Goal: Task Accomplishment & Management: Complete application form

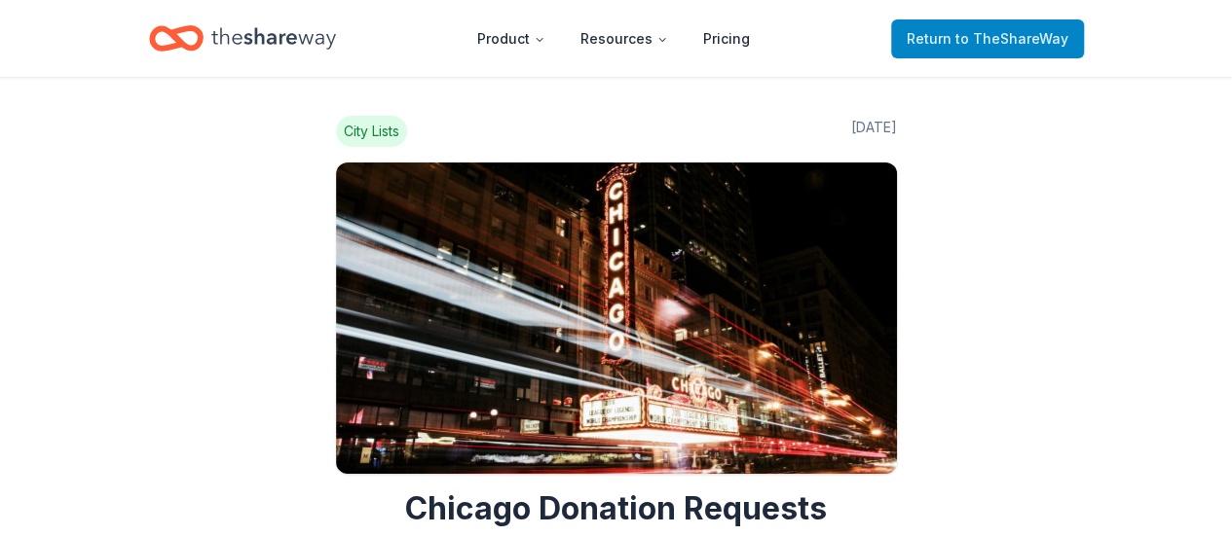
click at [968, 32] on span "to TheShareWay" at bounding box center [1011, 38] width 113 height 17
click at [971, 42] on span "to TheShareWay" at bounding box center [1011, 38] width 113 height 17
click at [1050, 44] on span "to TheShareWay" at bounding box center [1011, 38] width 113 height 17
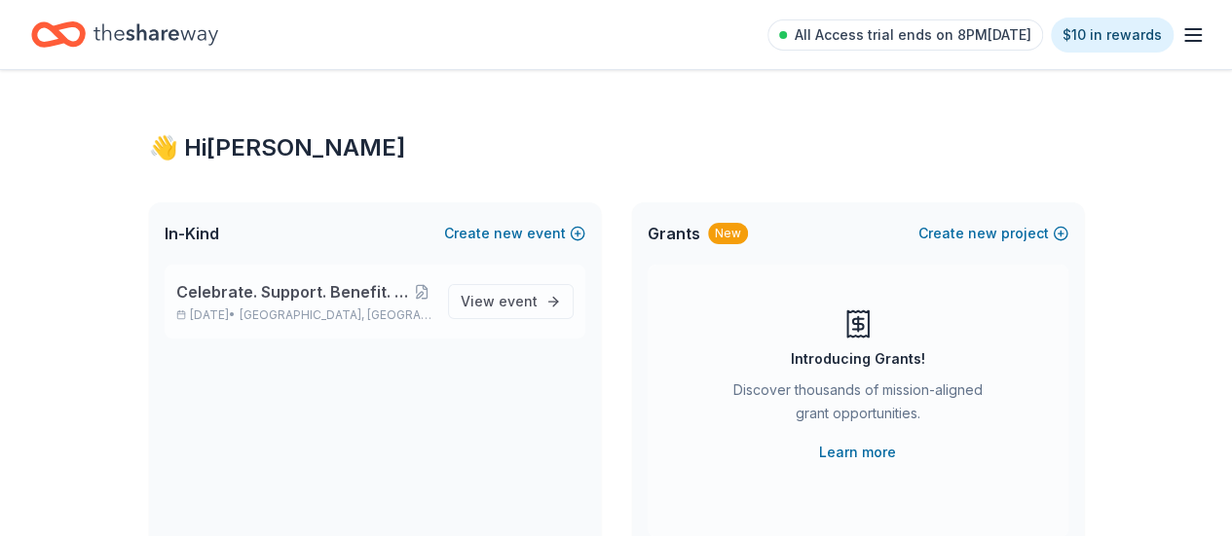
click at [253, 291] on span "Celebrate. Support. Benefit. – A C.S.B. Give-to-Win Event" at bounding box center [293, 291] width 235 height 23
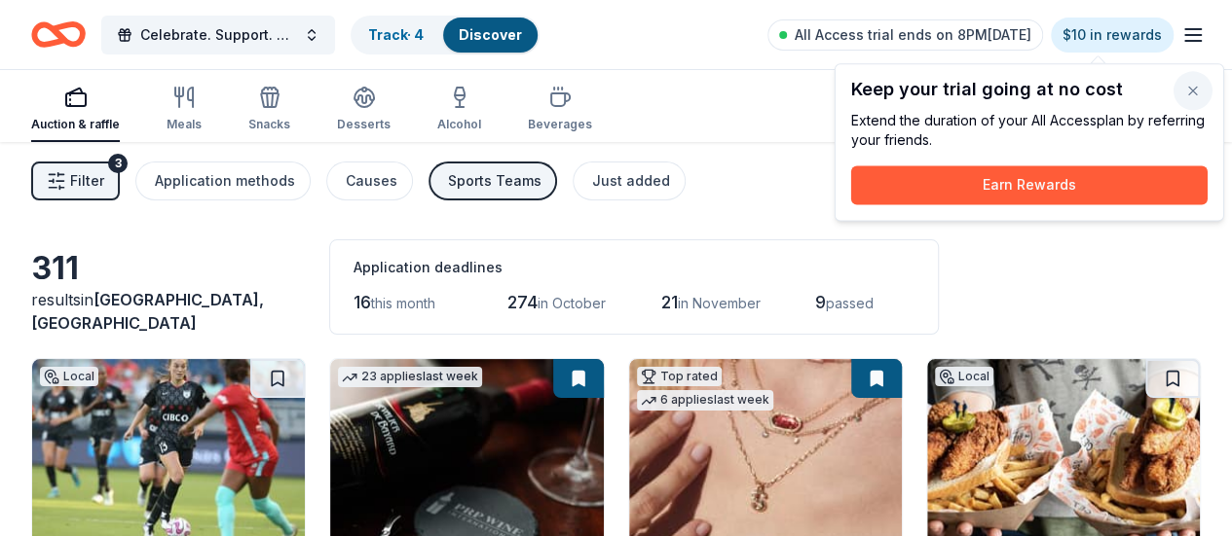
click at [1189, 104] on button "button" at bounding box center [1192, 90] width 39 height 39
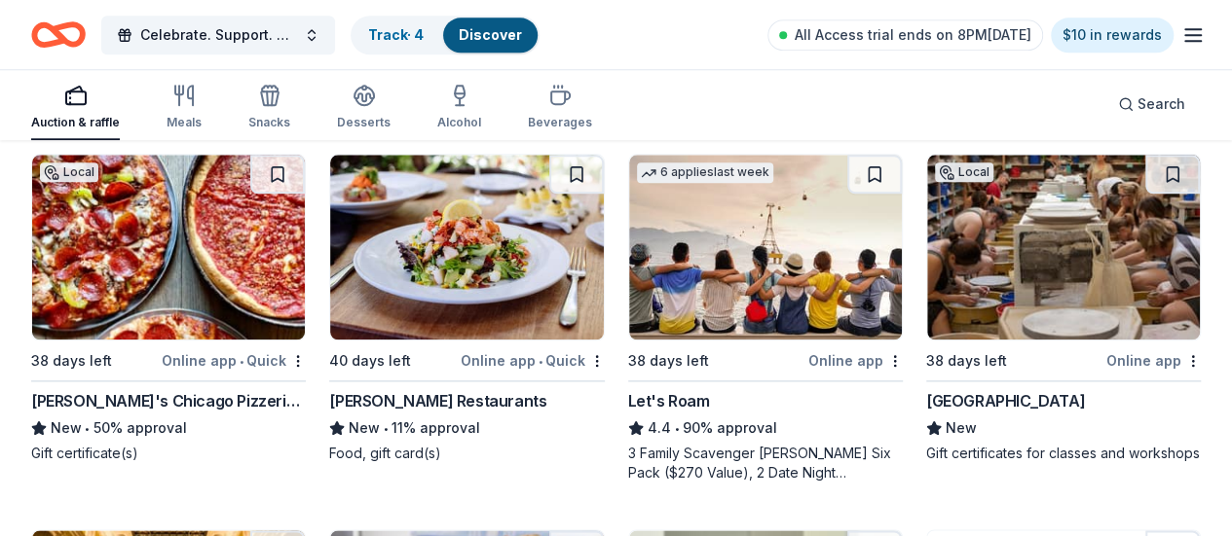
scroll to position [938, 0]
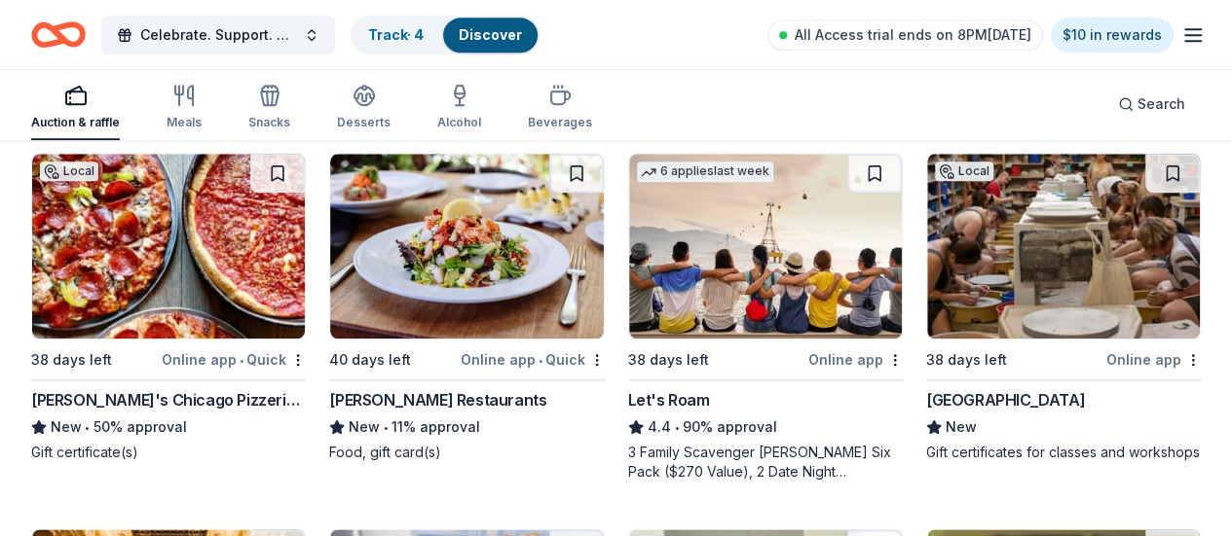
click at [629, 271] on img at bounding box center [765, 246] width 273 height 185
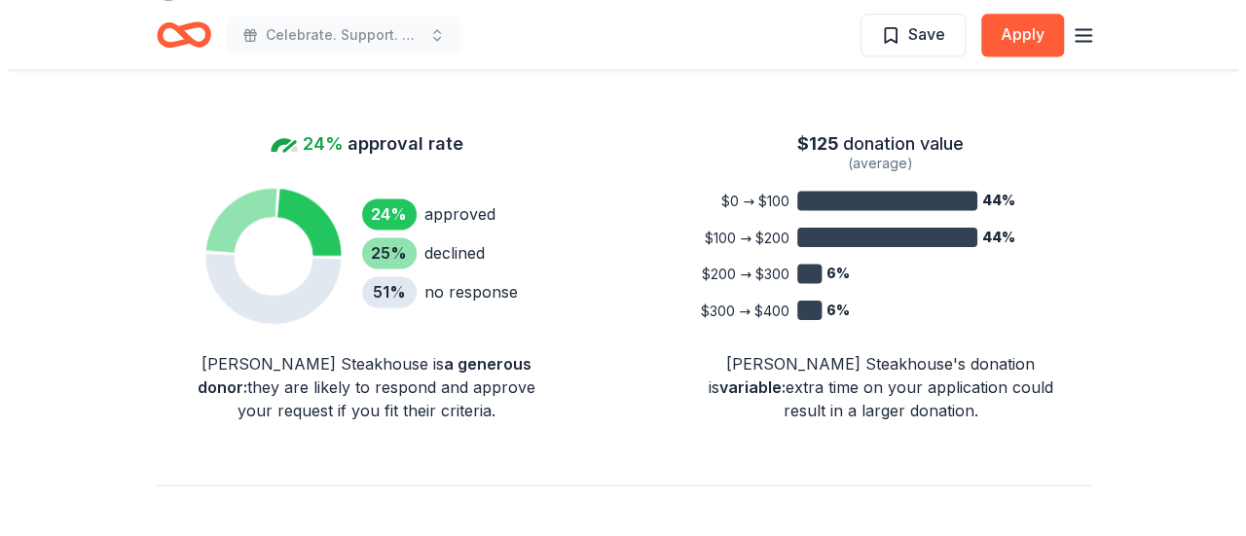
scroll to position [1363, 0]
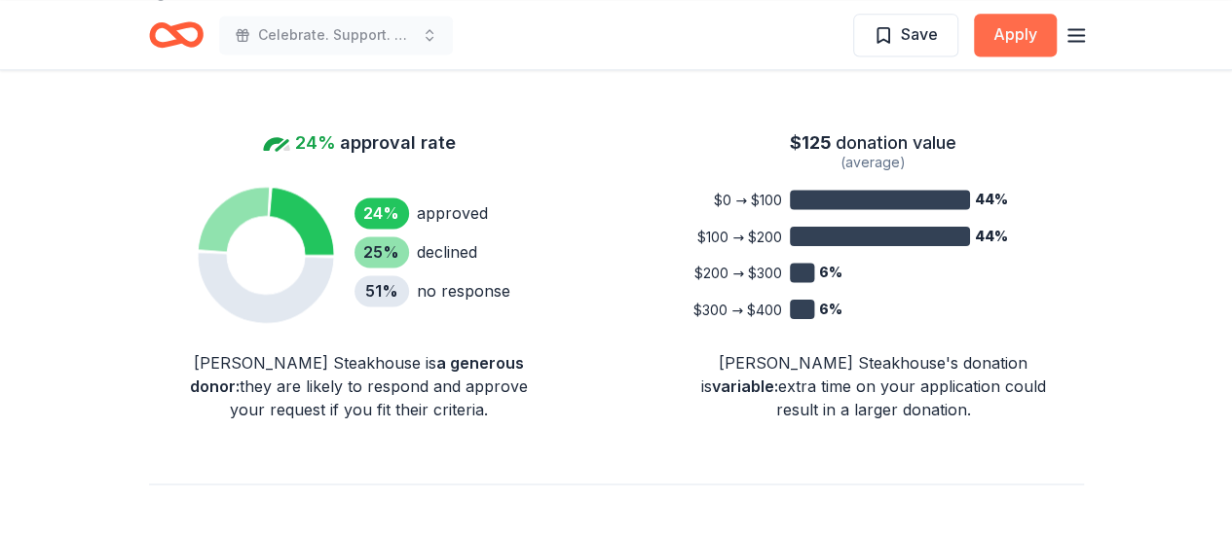
click at [1040, 29] on button "Apply" at bounding box center [1015, 35] width 83 height 43
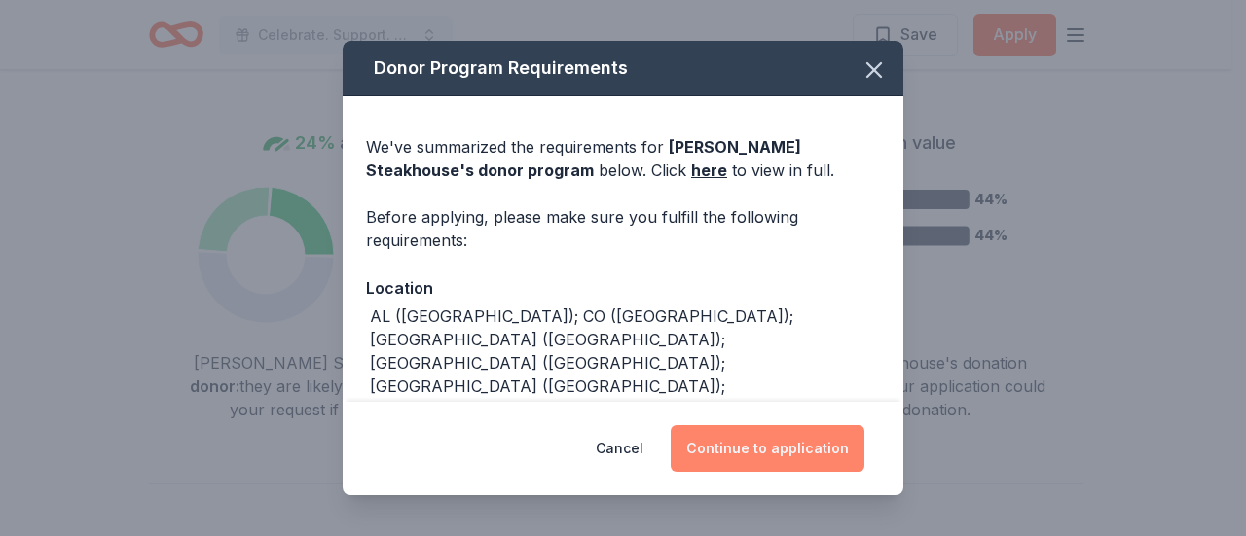
click at [794, 451] on button "Continue to application" at bounding box center [768, 448] width 194 height 47
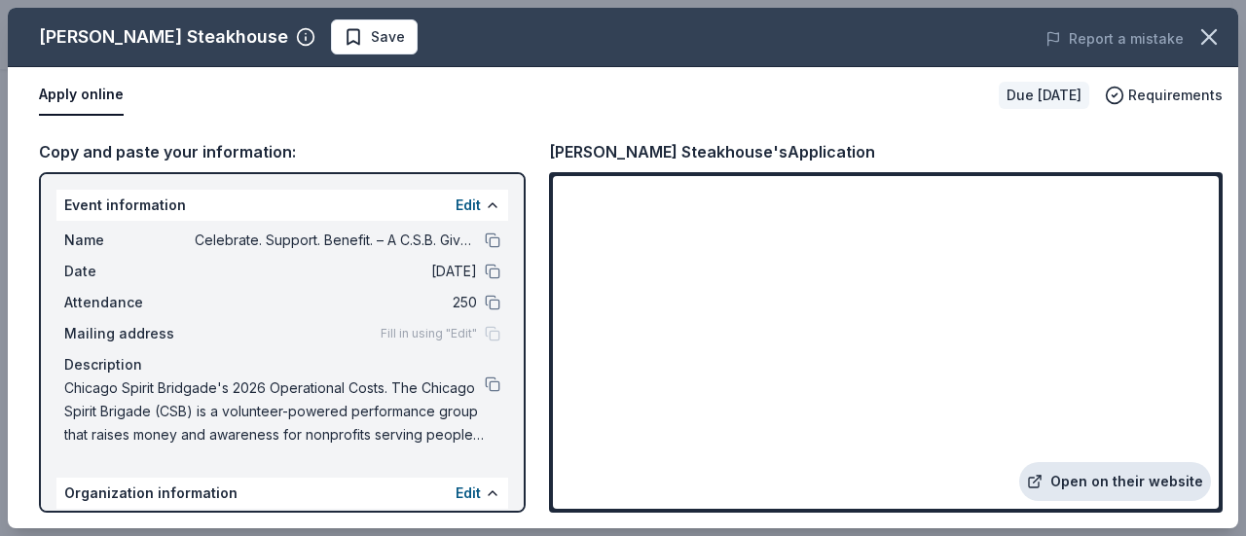
click at [1129, 488] on link "Open on their website" at bounding box center [1115, 481] width 192 height 39
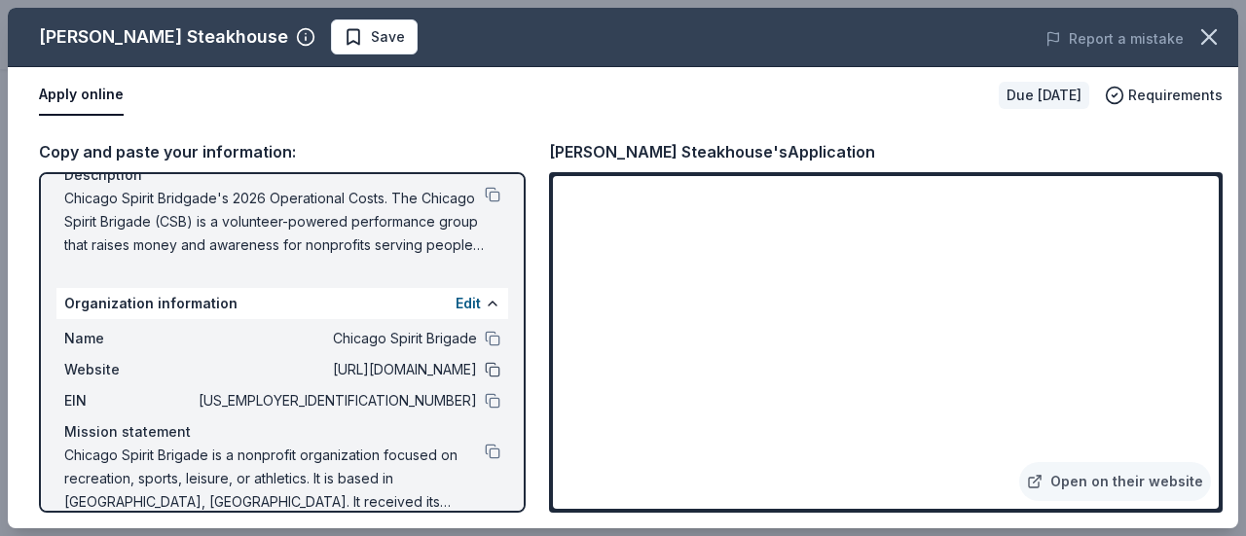
click at [485, 373] on button at bounding box center [493, 370] width 16 height 16
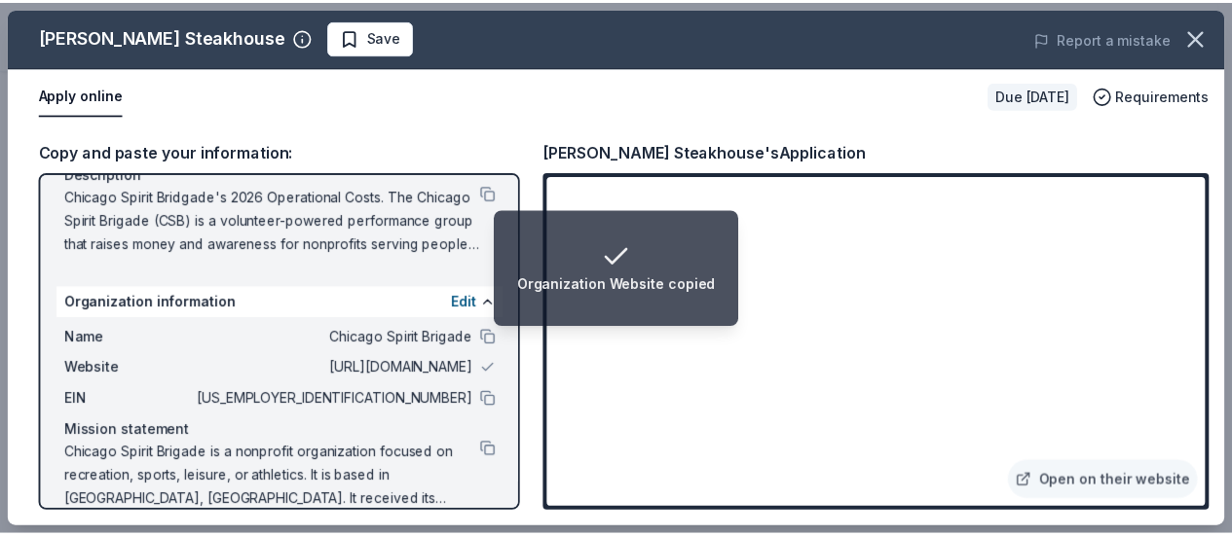
scroll to position [192, 0]
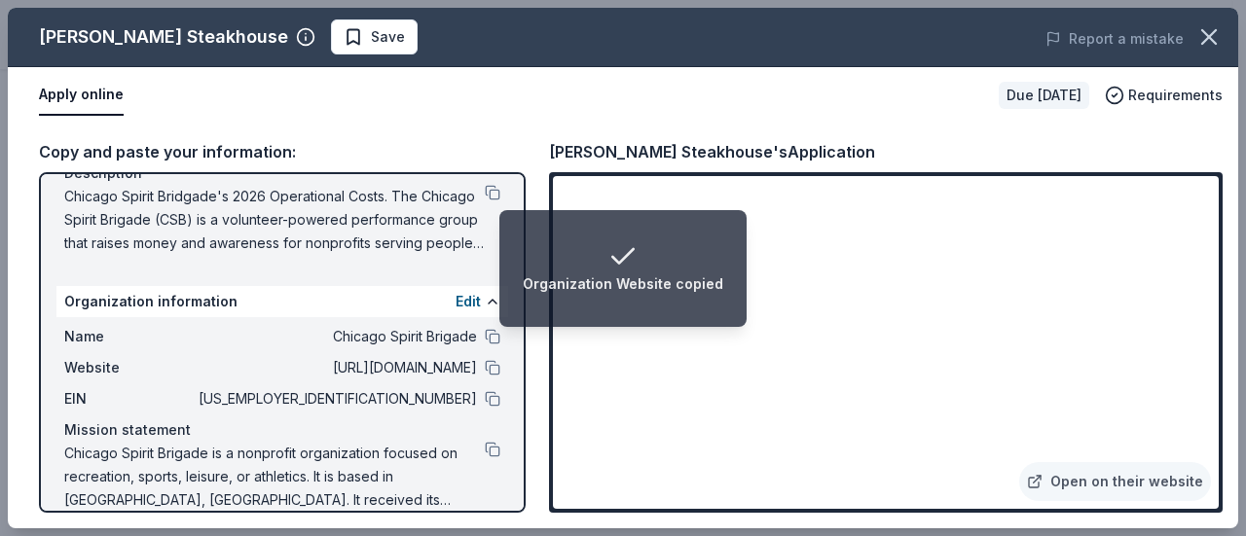
click at [461, 404] on span "[US_EMPLOYER_IDENTIFICATION_NUMBER]" at bounding box center [336, 398] width 282 height 23
click at [485, 404] on button at bounding box center [493, 399] width 16 height 16
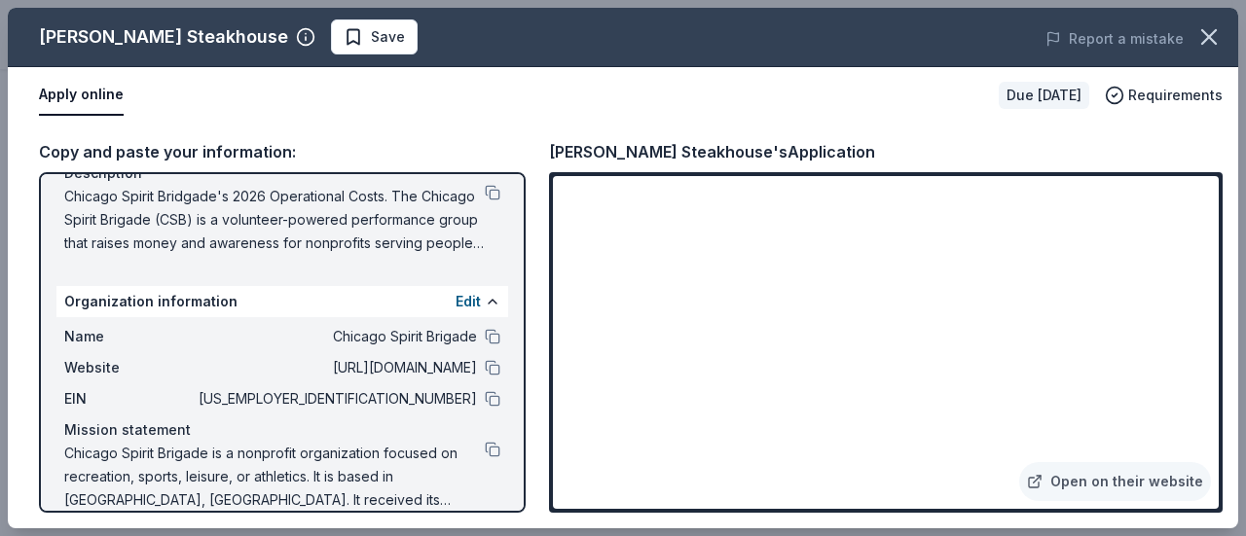
click at [1226, 36] on button "button" at bounding box center [1209, 37] width 43 height 43
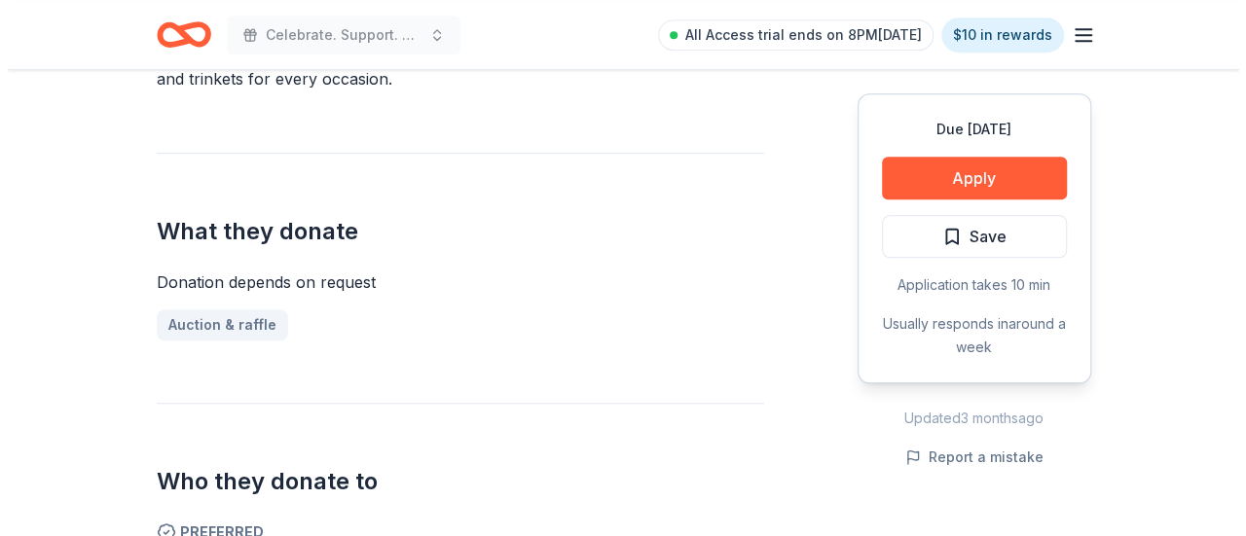
scroll to position [682, 0]
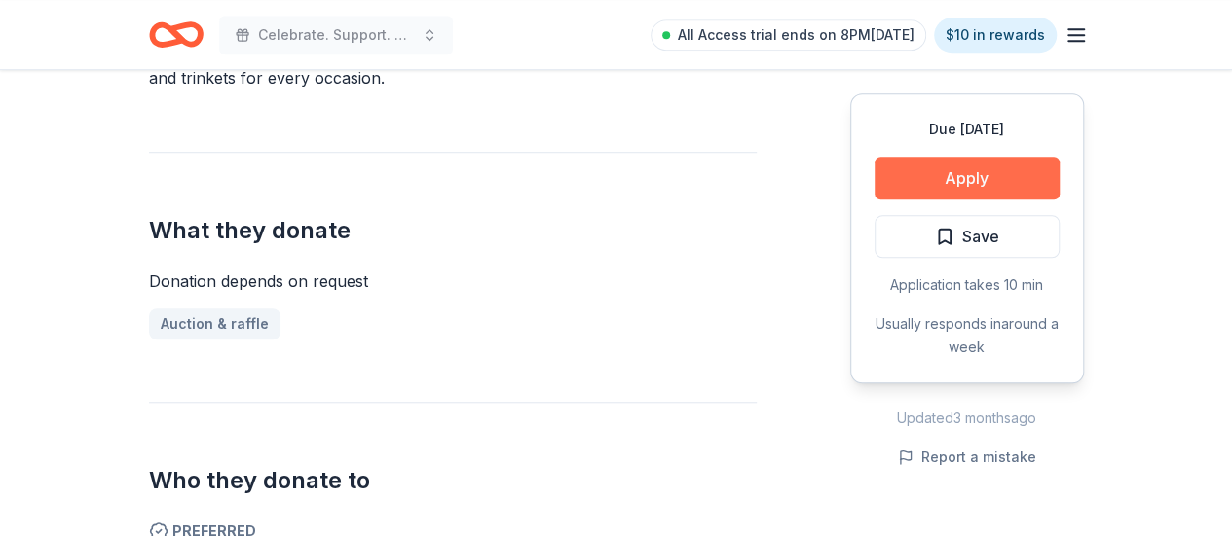
click at [937, 180] on button "Apply" at bounding box center [966, 178] width 185 height 43
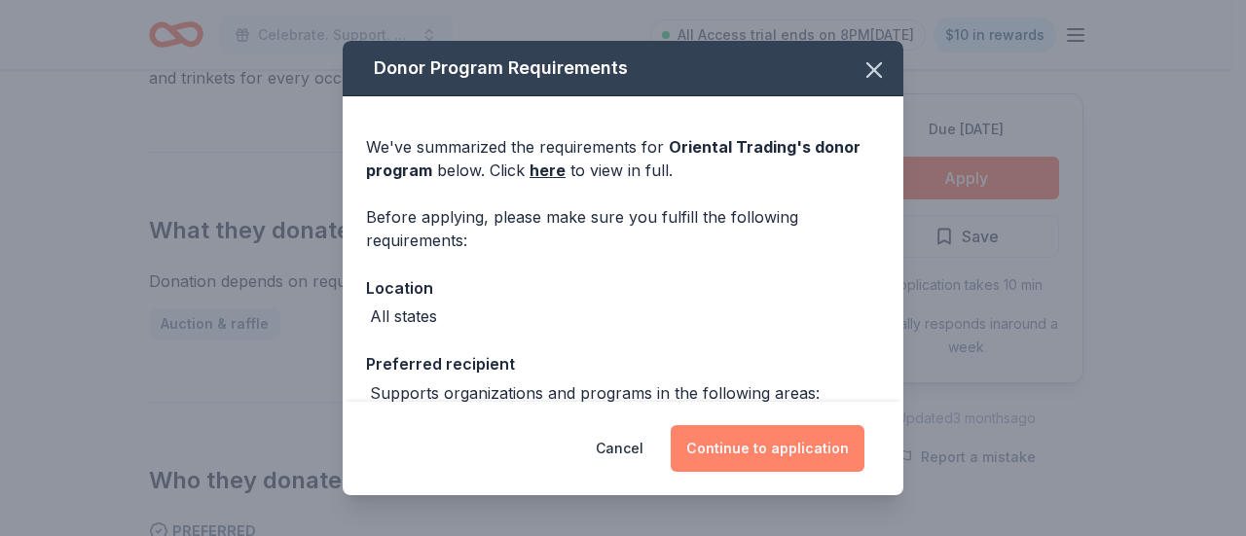
click at [790, 444] on button "Continue to application" at bounding box center [768, 448] width 194 height 47
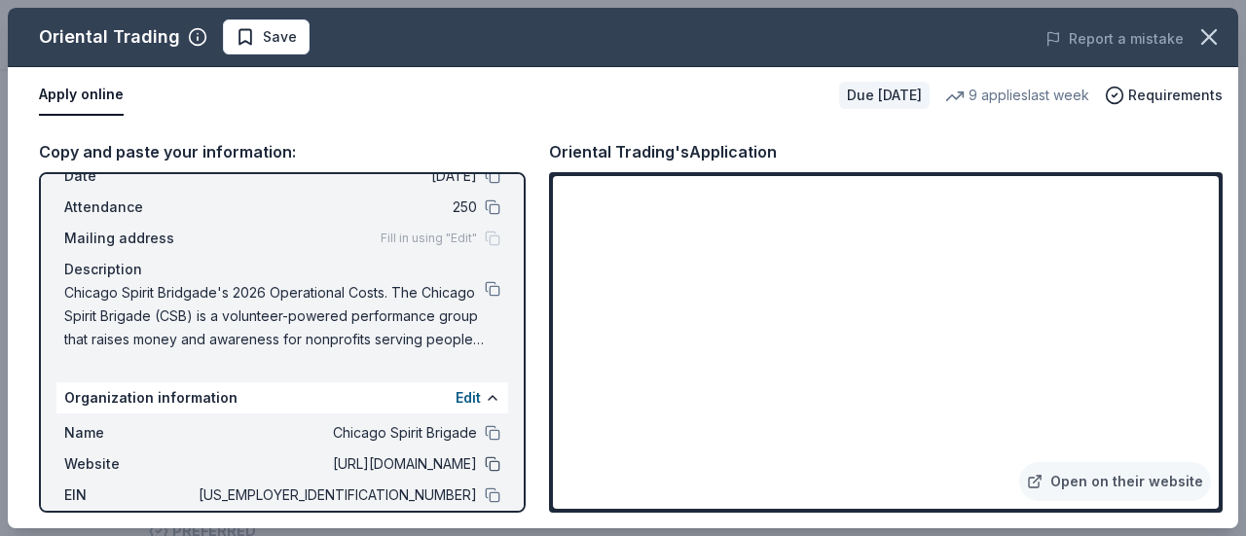
scroll to position [95, 0]
click at [485, 468] on button at bounding box center [493, 465] width 16 height 16
drag, startPoint x: 476, startPoint y: 498, endPoint x: 495, endPoint y: 490, distance: 20.5
click at [485, 498] on button at bounding box center [493, 496] width 16 height 16
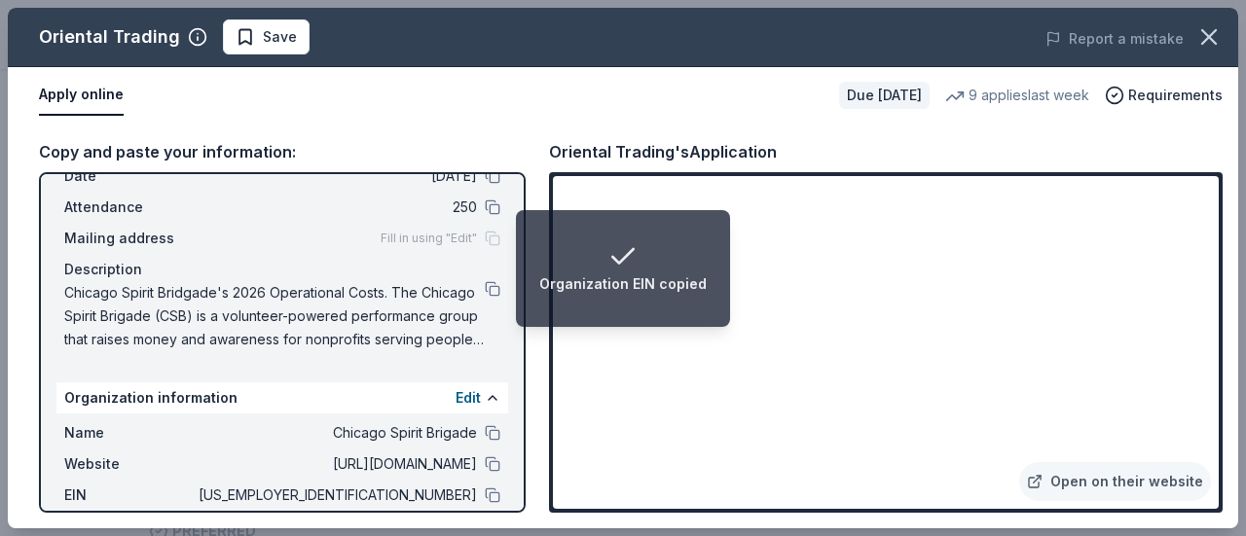
click at [683, 44] on div "Oriental Trading Save" at bounding box center [377, 36] width 738 height 35
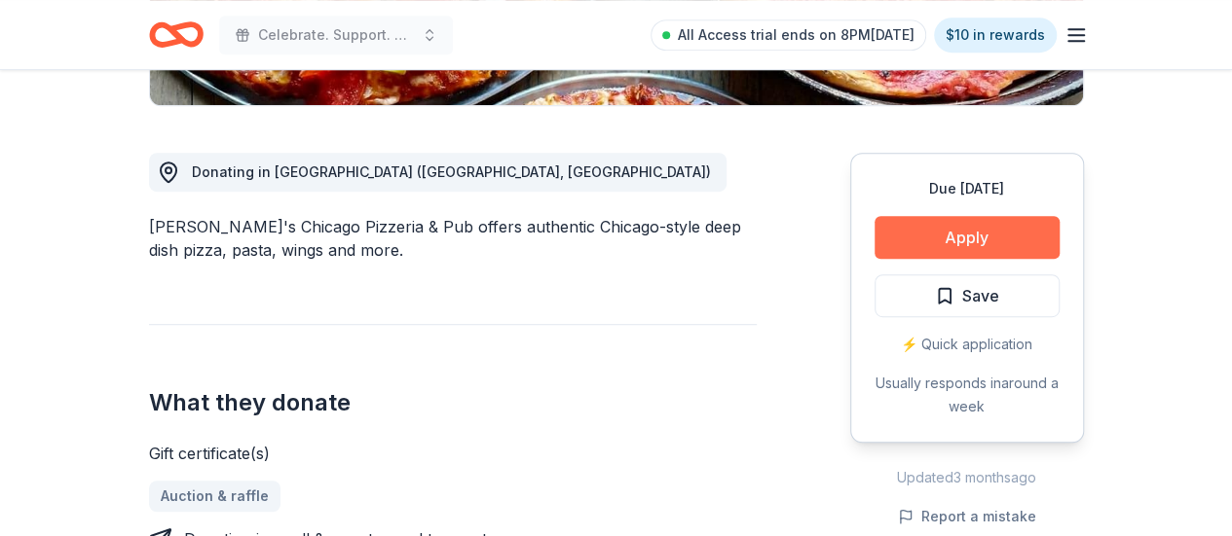
scroll to position [487, 0]
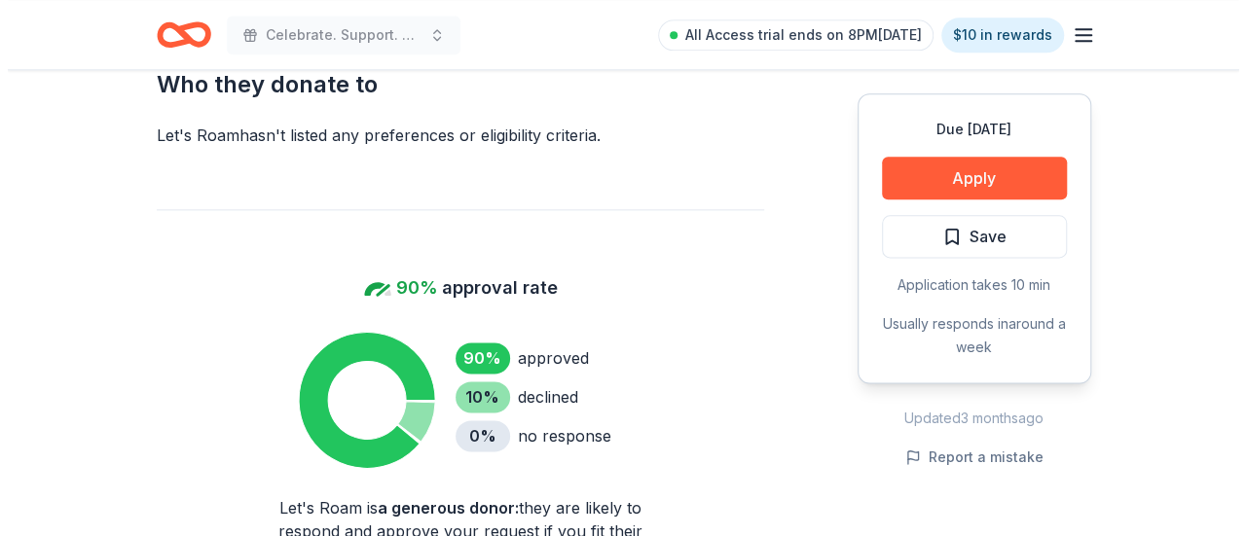
scroll to position [1167, 0]
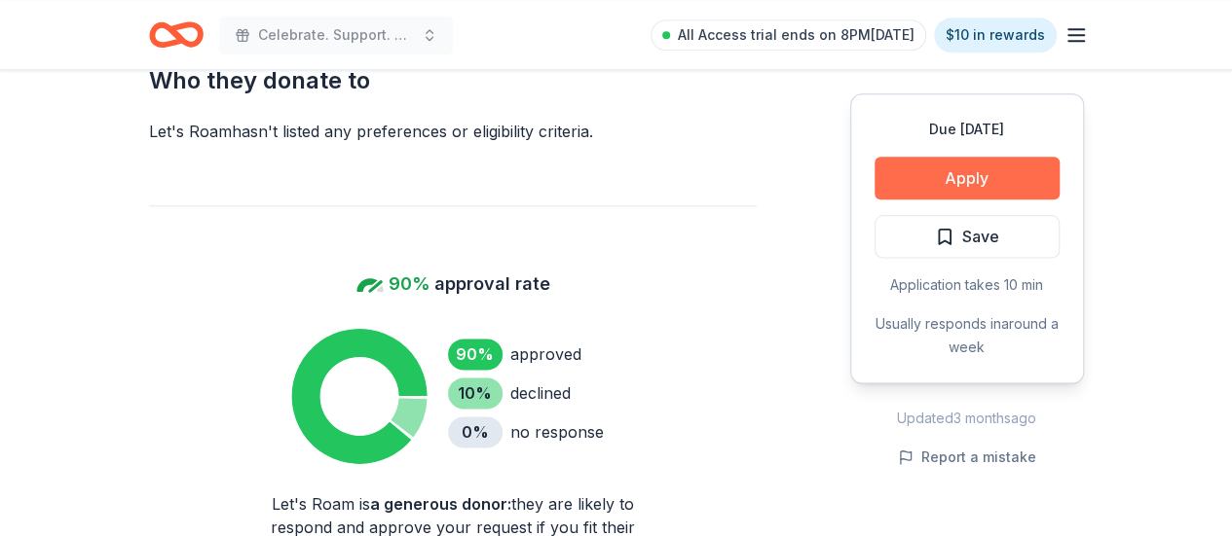
click at [1009, 172] on button "Apply" at bounding box center [966, 178] width 185 height 43
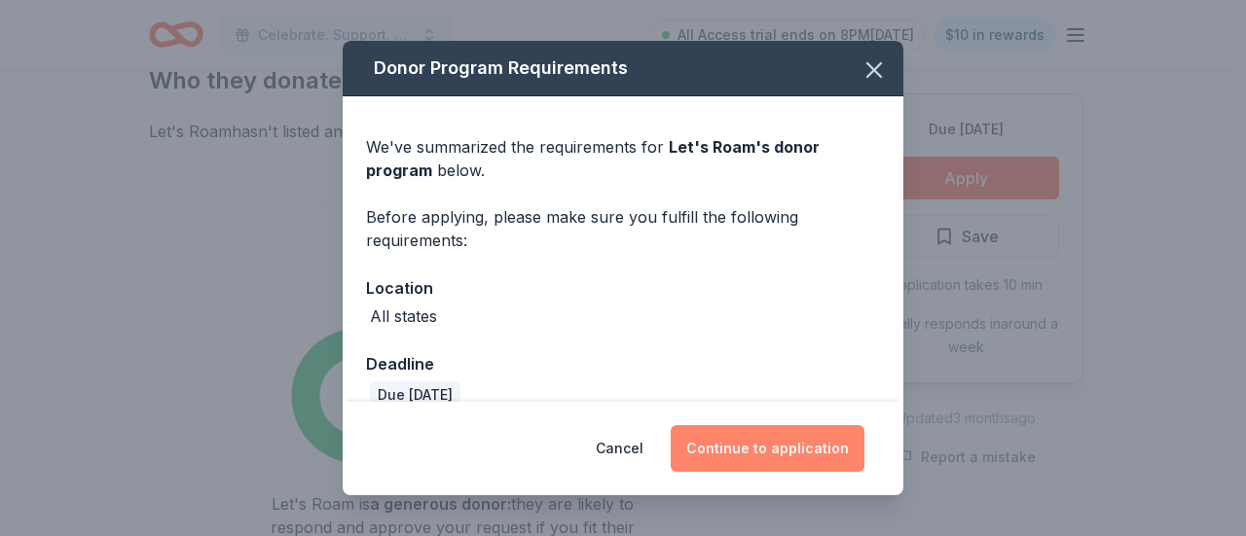
click at [812, 447] on button "Continue to application" at bounding box center [768, 448] width 194 height 47
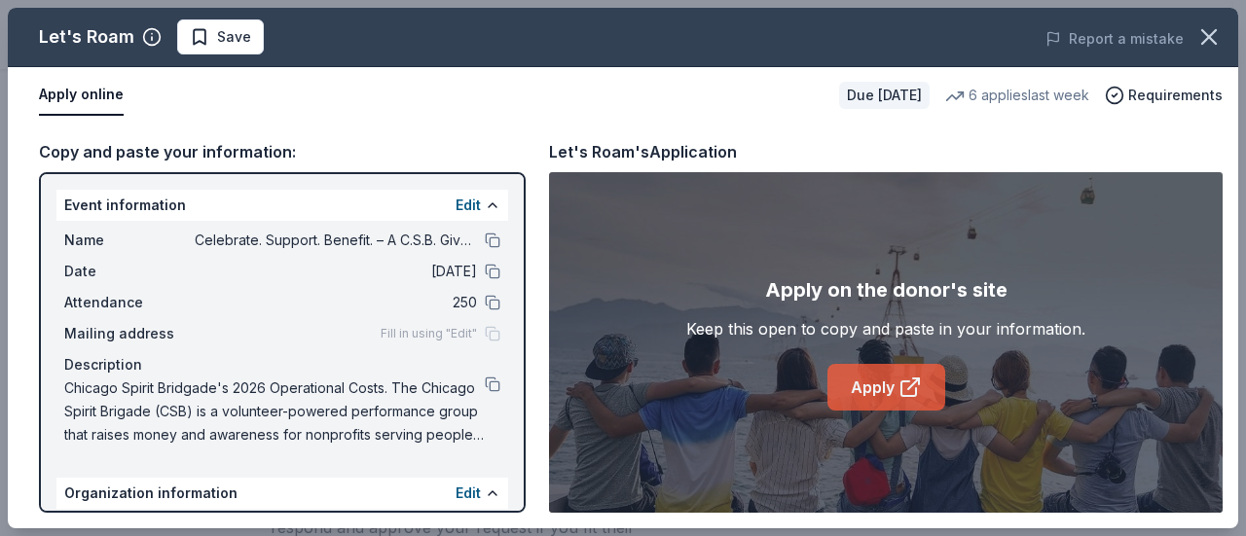
click at [892, 375] on link "Apply" at bounding box center [887, 387] width 118 height 47
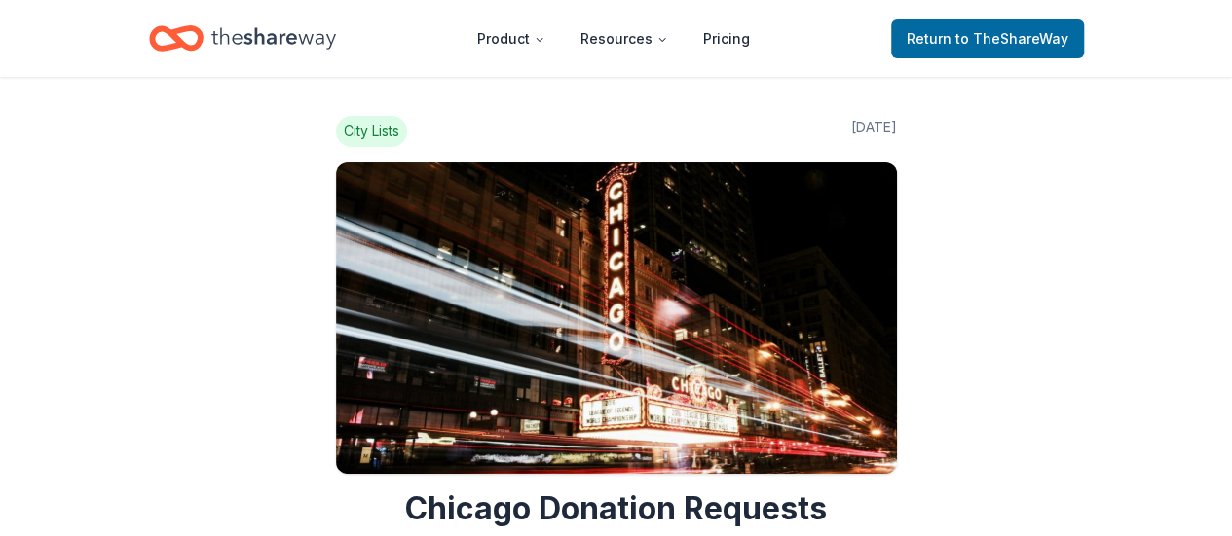
click at [295, 41] on icon "Home" at bounding box center [273, 38] width 125 height 40
click at [1014, 59] on div "Return to TheShareWay" at bounding box center [987, 39] width 193 height 46
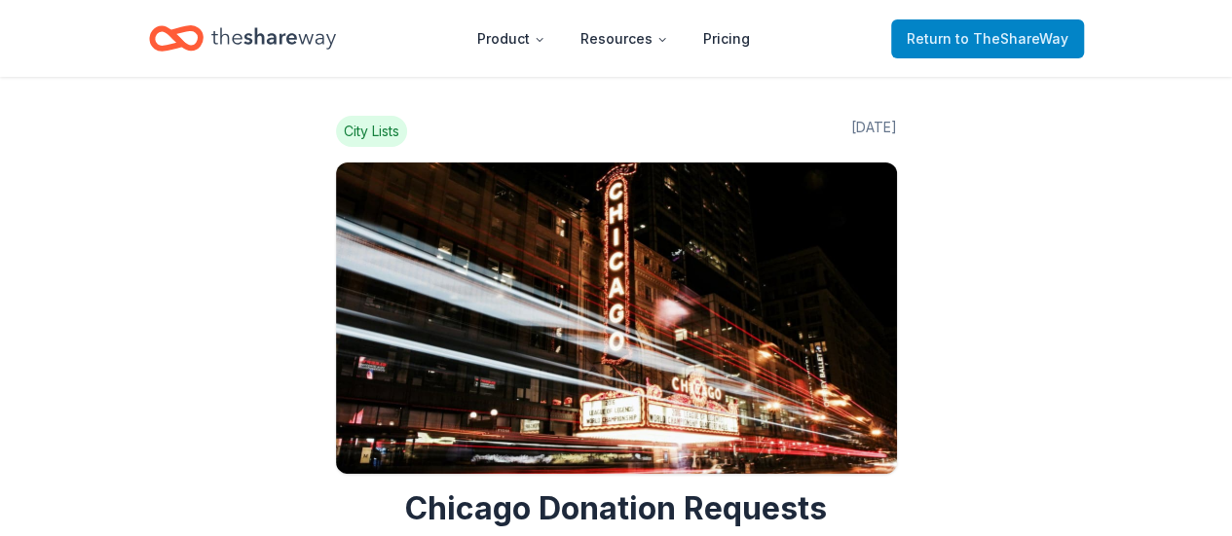
click at [1013, 45] on span "to TheShareWay" at bounding box center [1011, 38] width 113 height 17
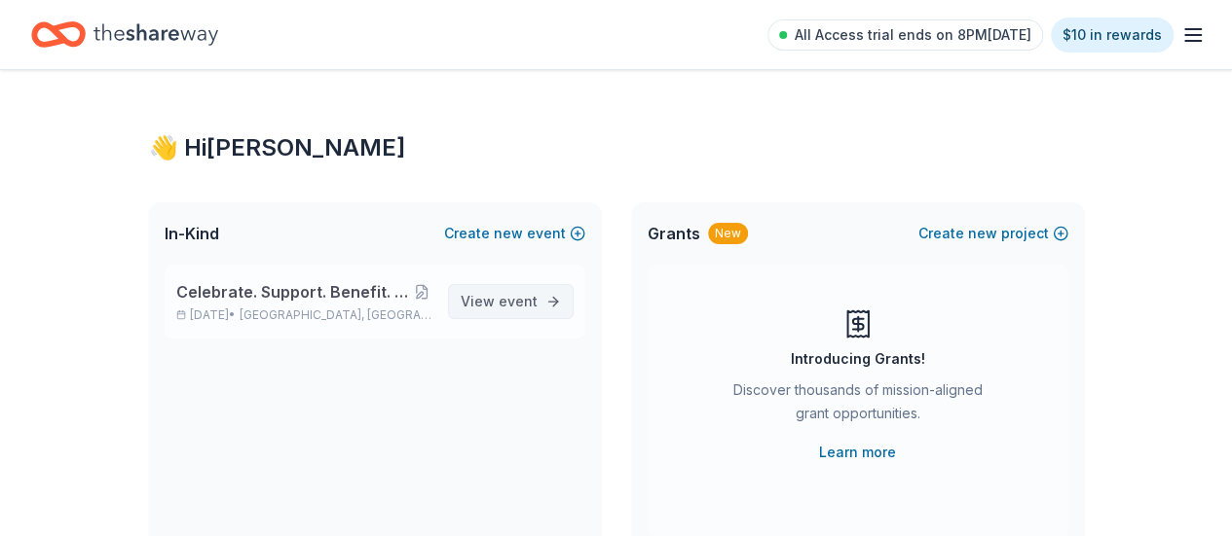
click at [482, 300] on span "View event" at bounding box center [499, 301] width 77 height 23
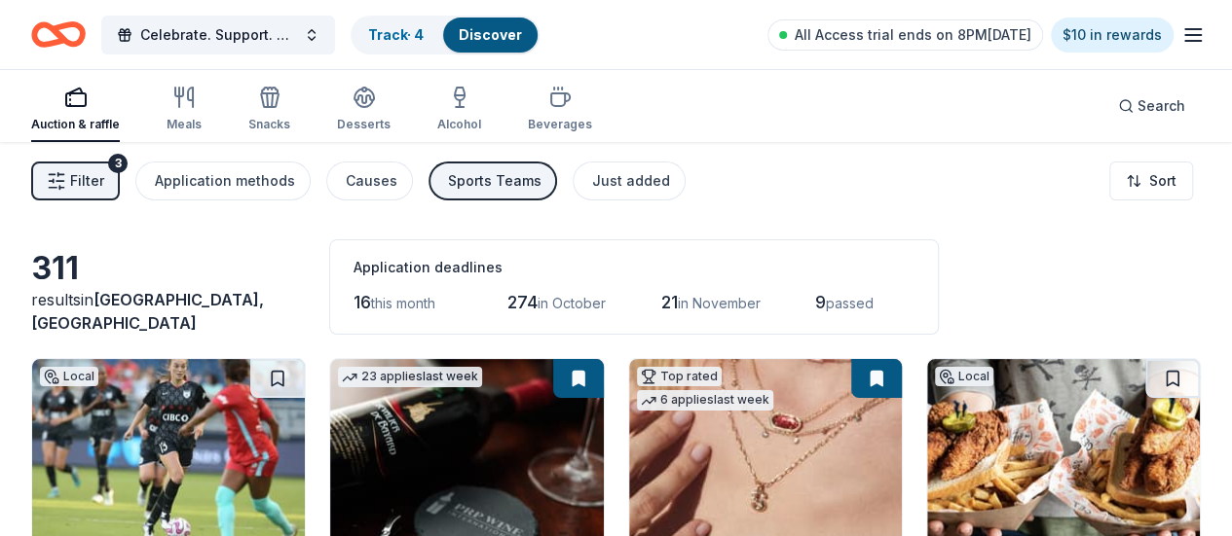
click at [93, 194] on button "Filter 3" at bounding box center [75, 181] width 89 height 39
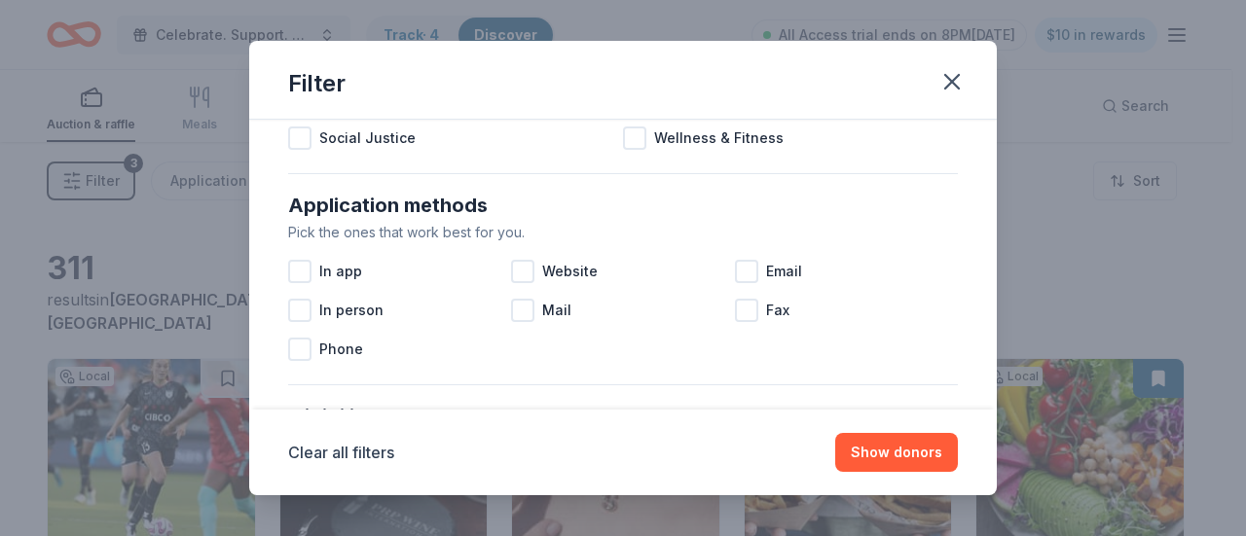
scroll to position [291, 0]
drag, startPoint x: 763, startPoint y: 264, endPoint x: 713, endPoint y: 269, distance: 50.9
click at [766, 264] on span "Email" at bounding box center [784, 269] width 36 height 23
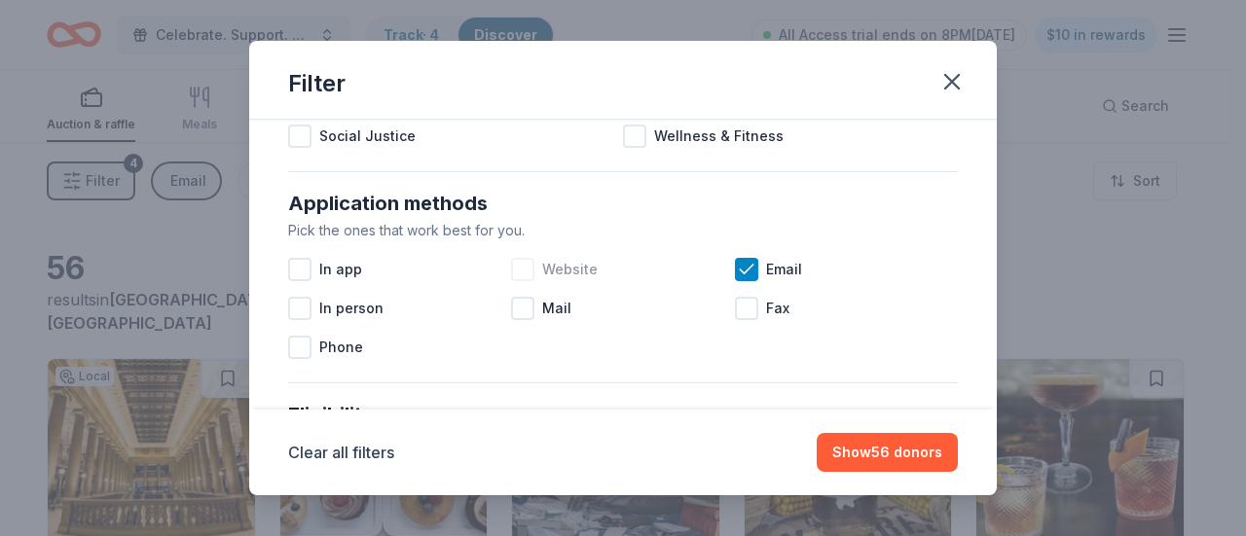
click at [573, 274] on span "Website" at bounding box center [569, 269] width 55 height 23
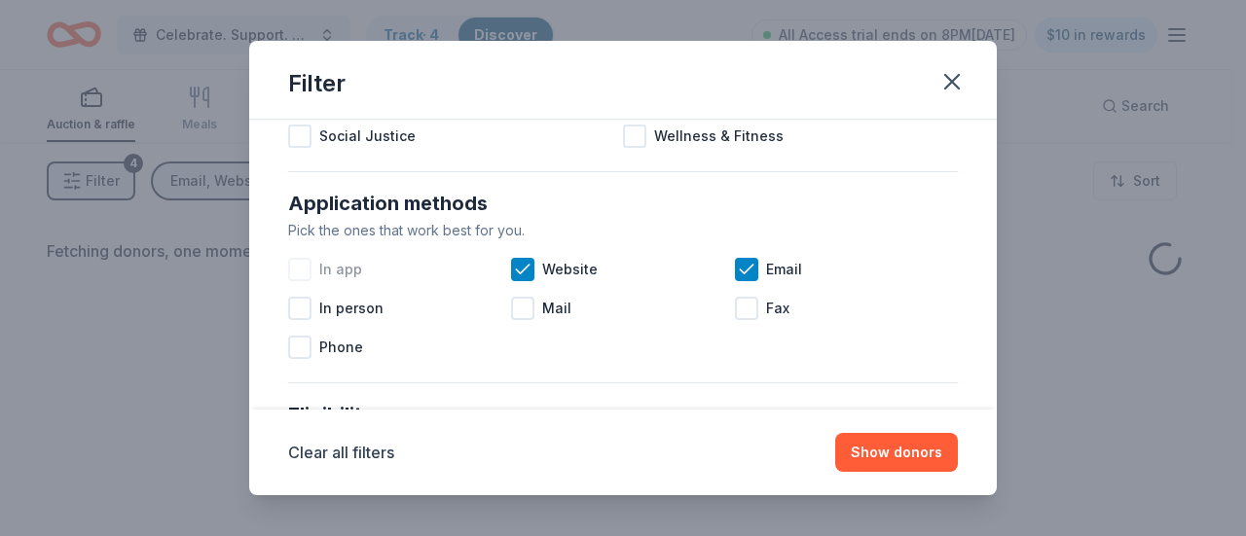
click at [362, 272] on div "In app" at bounding box center [399, 269] width 223 height 39
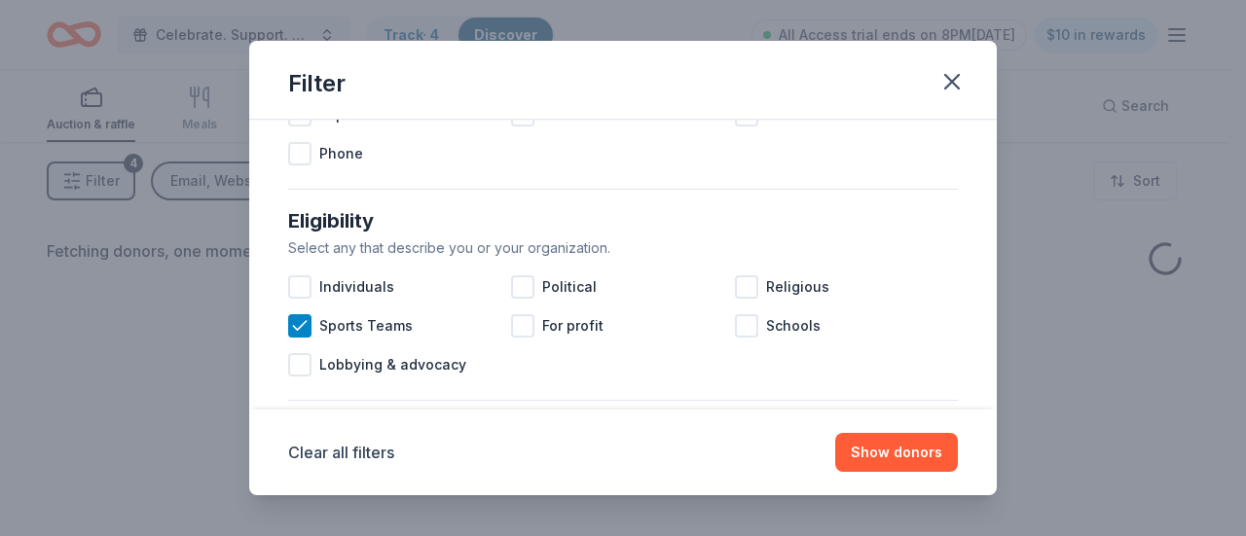
scroll to position [486, 0]
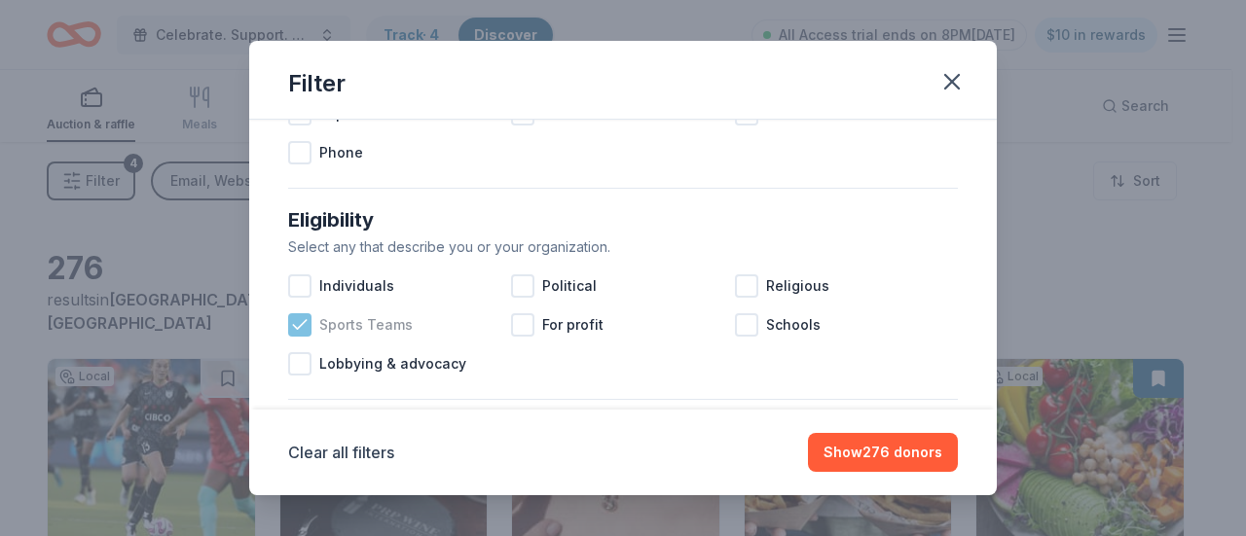
click at [367, 325] on span "Sports Teams" at bounding box center [365, 324] width 93 height 23
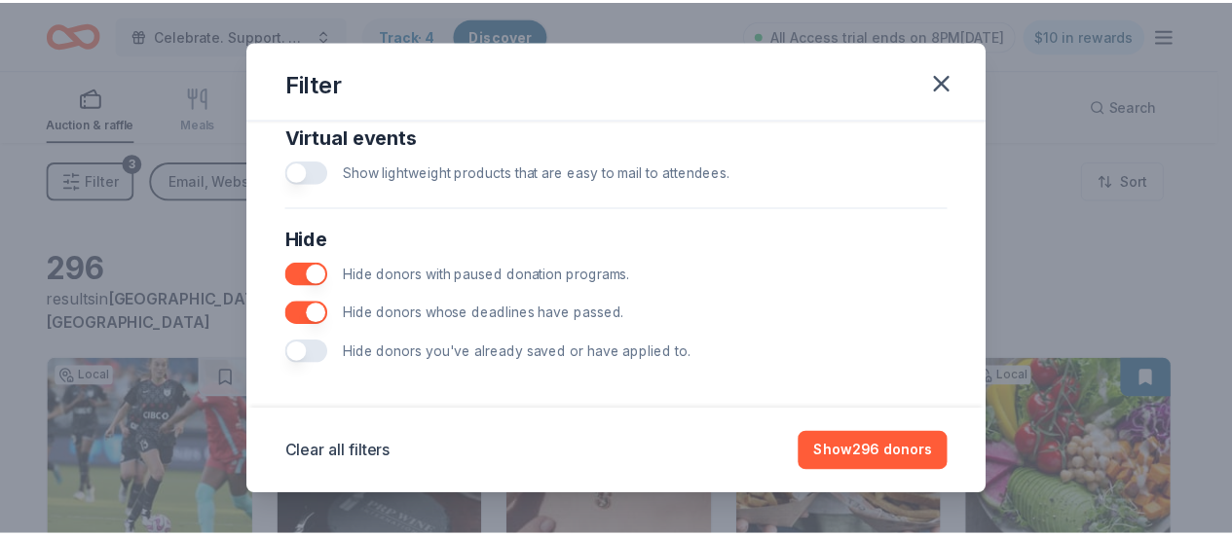
scroll to position [990, 0]
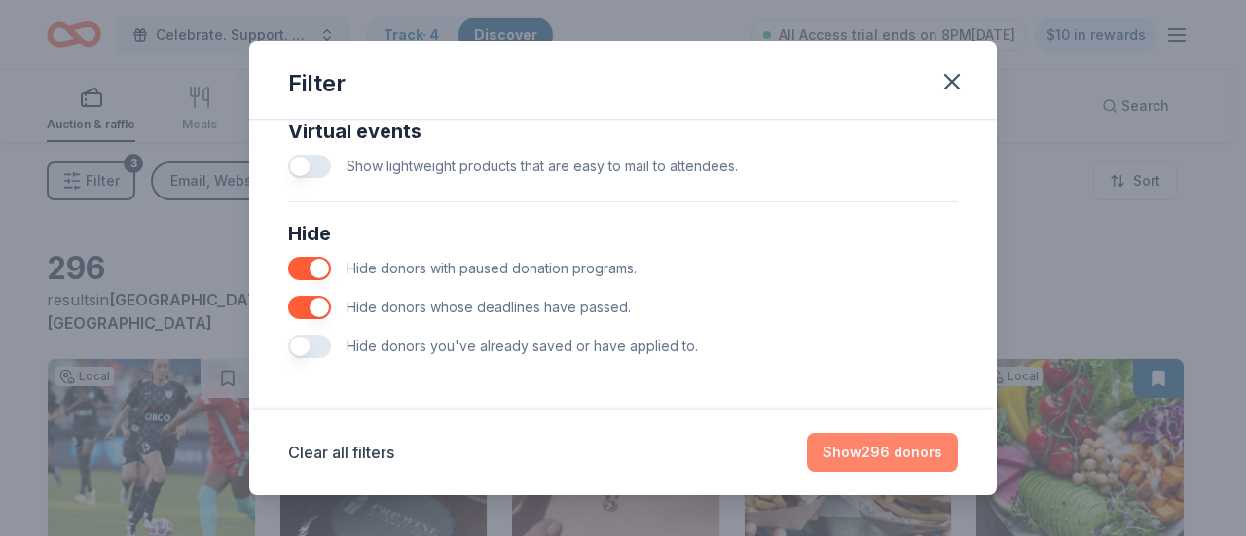
click at [867, 452] on button "Show 296 donors" at bounding box center [882, 452] width 151 height 39
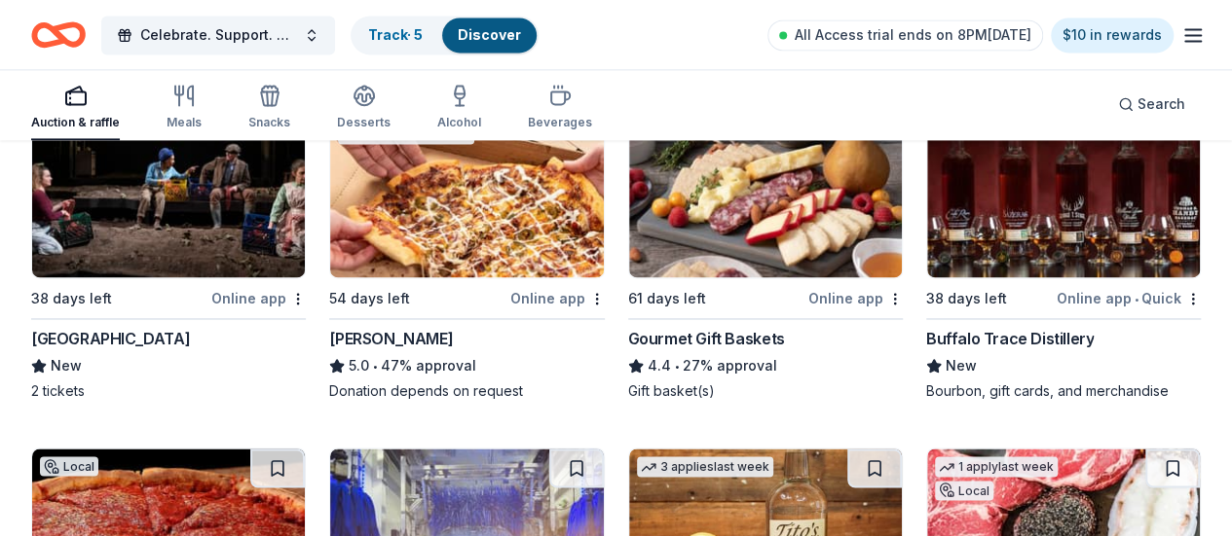
scroll to position [5072, 0]
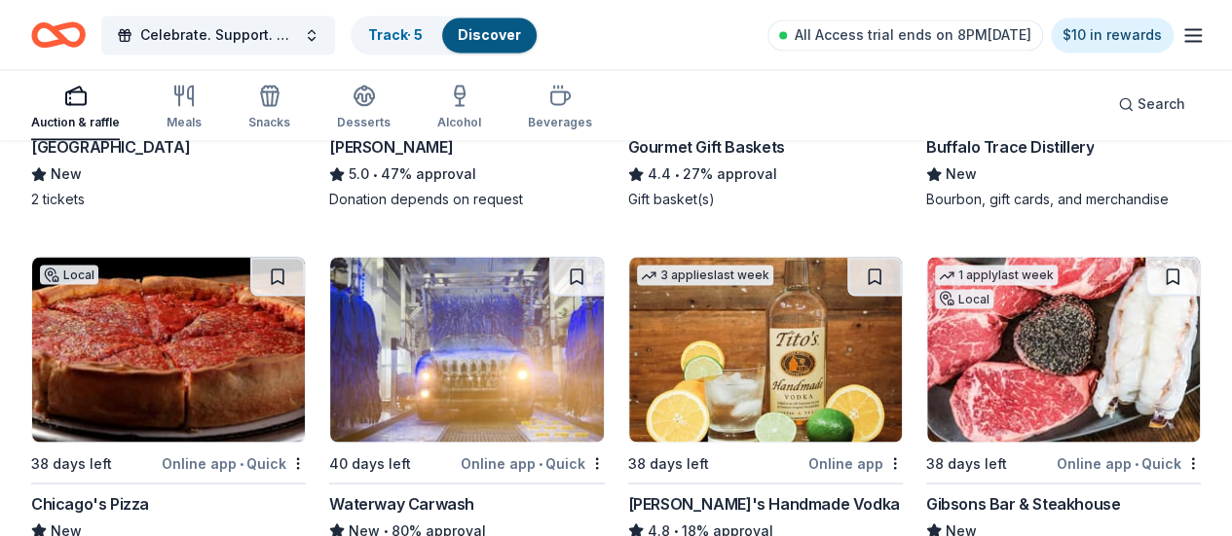
scroll to position [5267, 0]
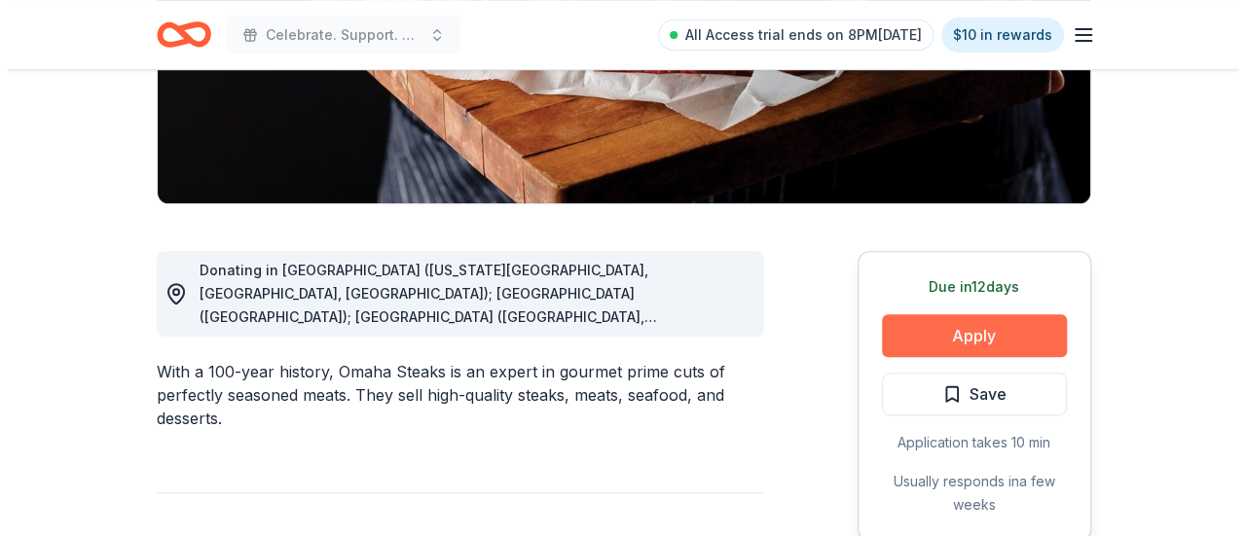
scroll to position [388, 0]
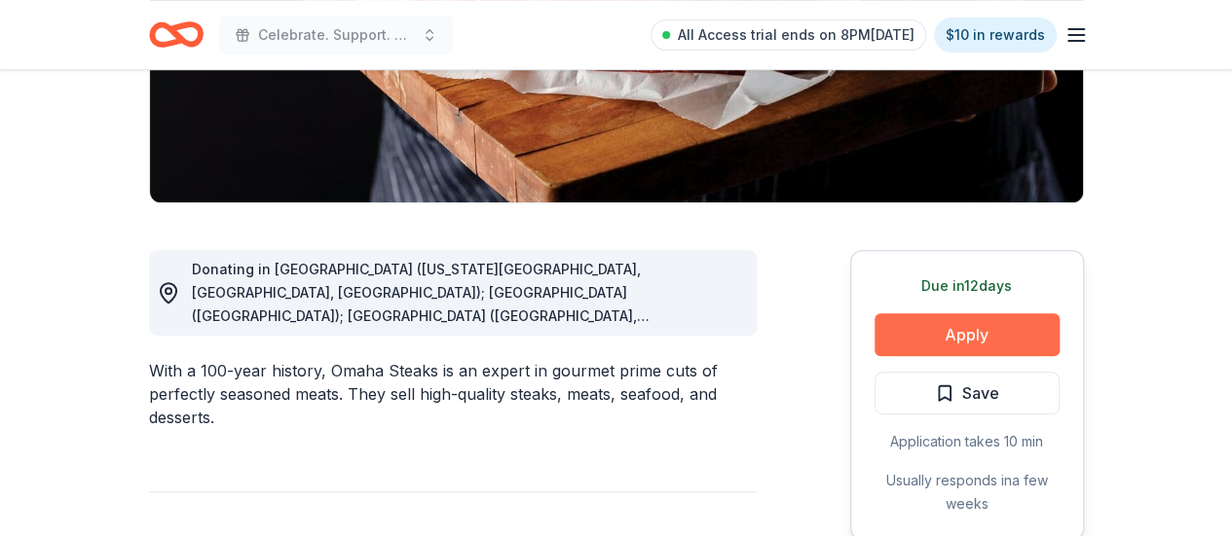
click at [983, 340] on button "Apply" at bounding box center [966, 334] width 185 height 43
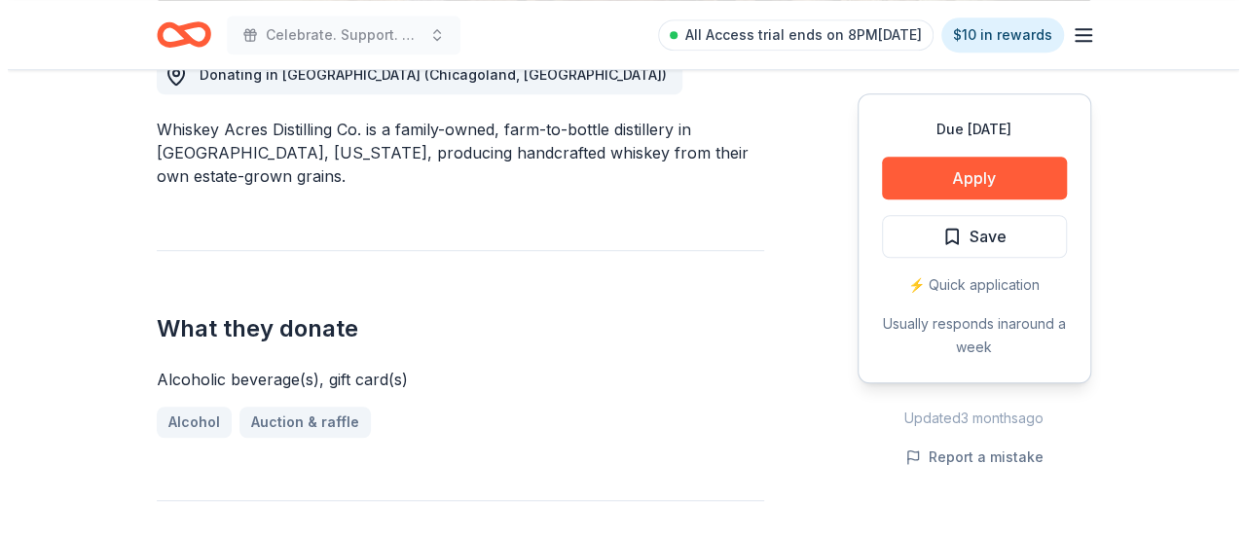
scroll to position [584, 0]
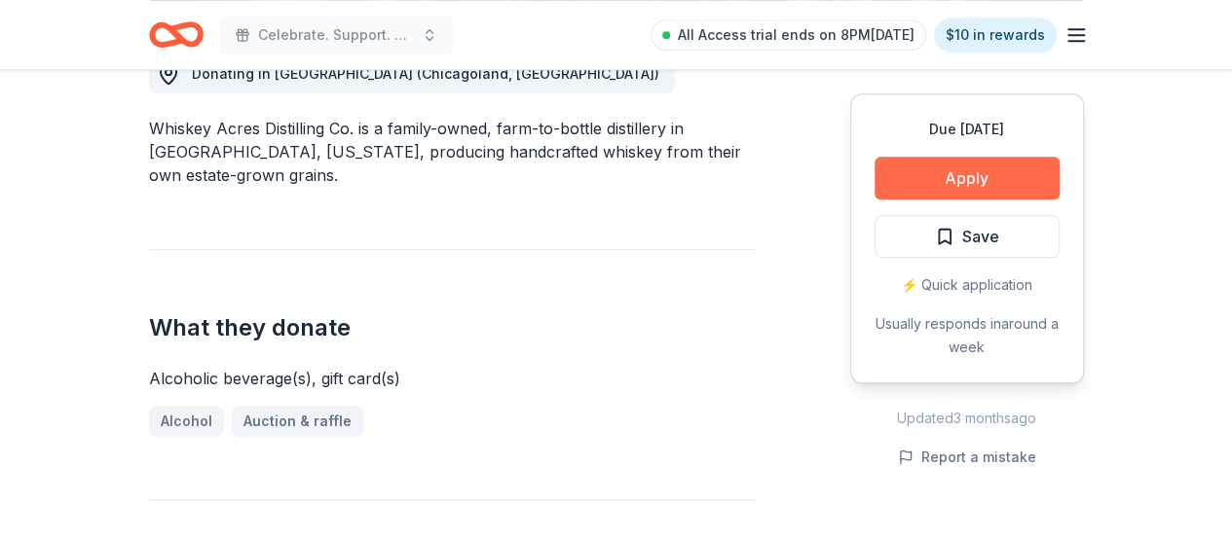
click at [981, 187] on button "Apply" at bounding box center [966, 178] width 185 height 43
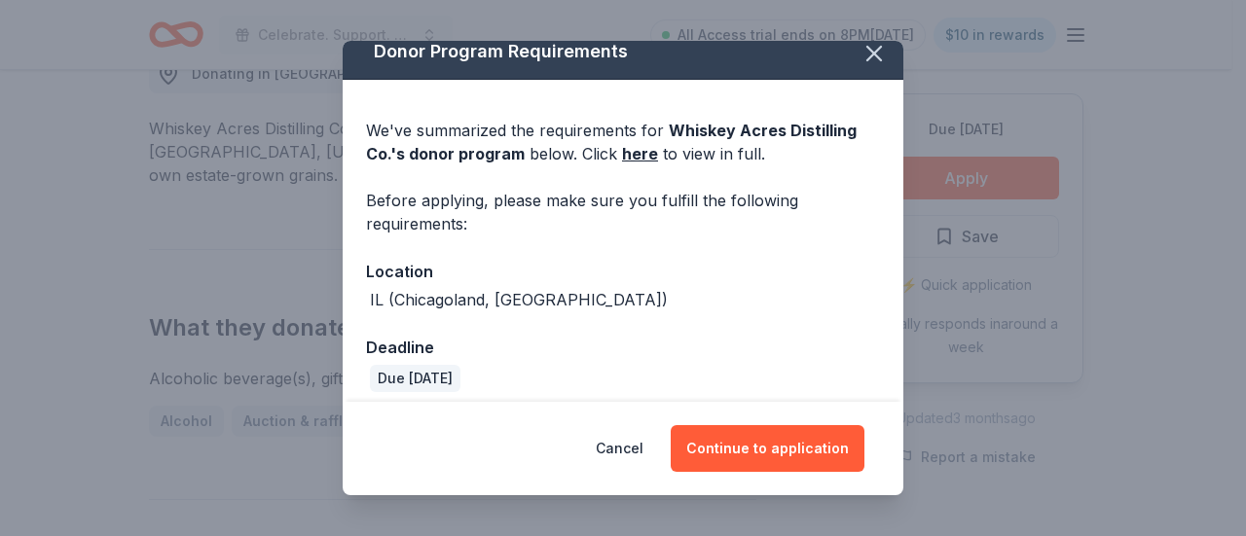
scroll to position [29, 0]
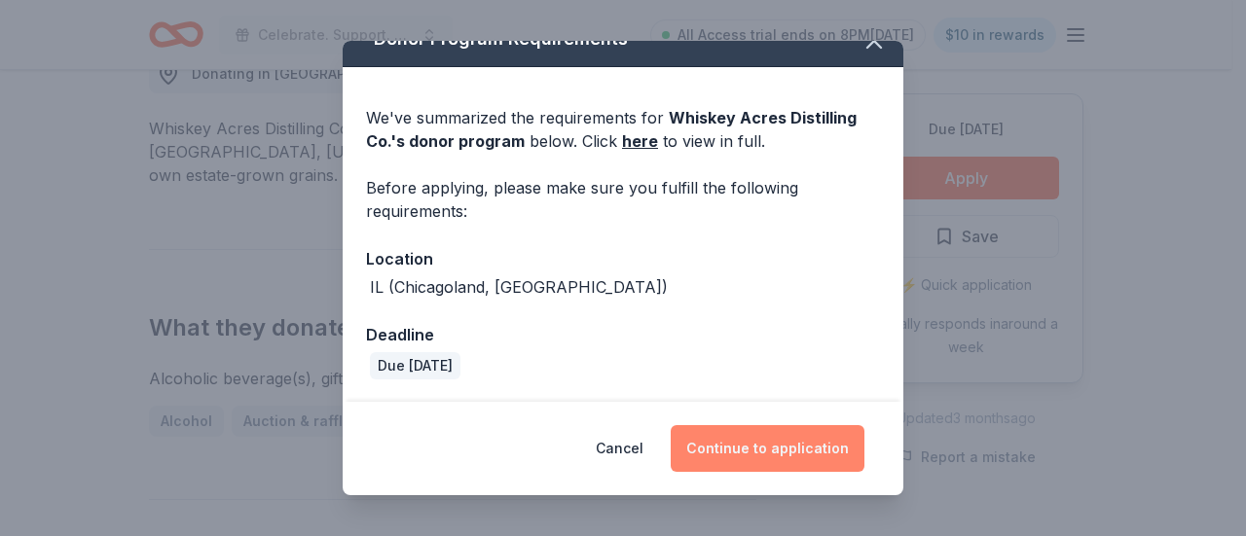
click at [802, 459] on button "Continue to application" at bounding box center [768, 448] width 194 height 47
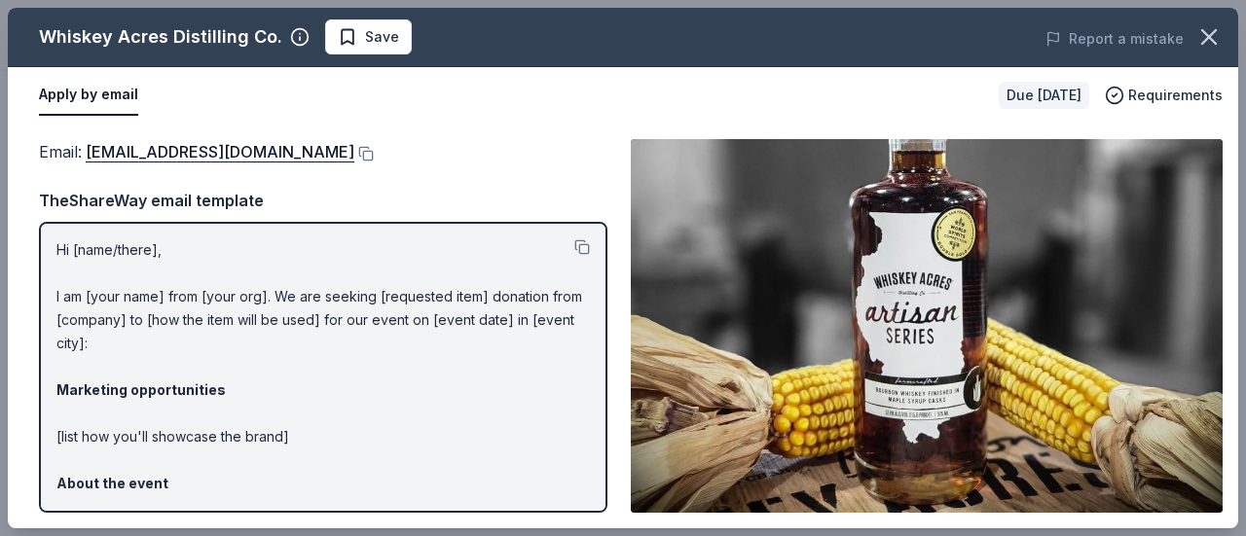
scroll to position [0, 0]
drag, startPoint x: 54, startPoint y: 246, endPoint x: 46, endPoint y: 307, distance: 60.9
click at [243, 328] on div "Hi [name/there], I am [your name] from [your org]. We are seeking [requested it…" at bounding box center [323, 367] width 569 height 291
click at [347, 34] on span "Save" at bounding box center [368, 36] width 61 height 23
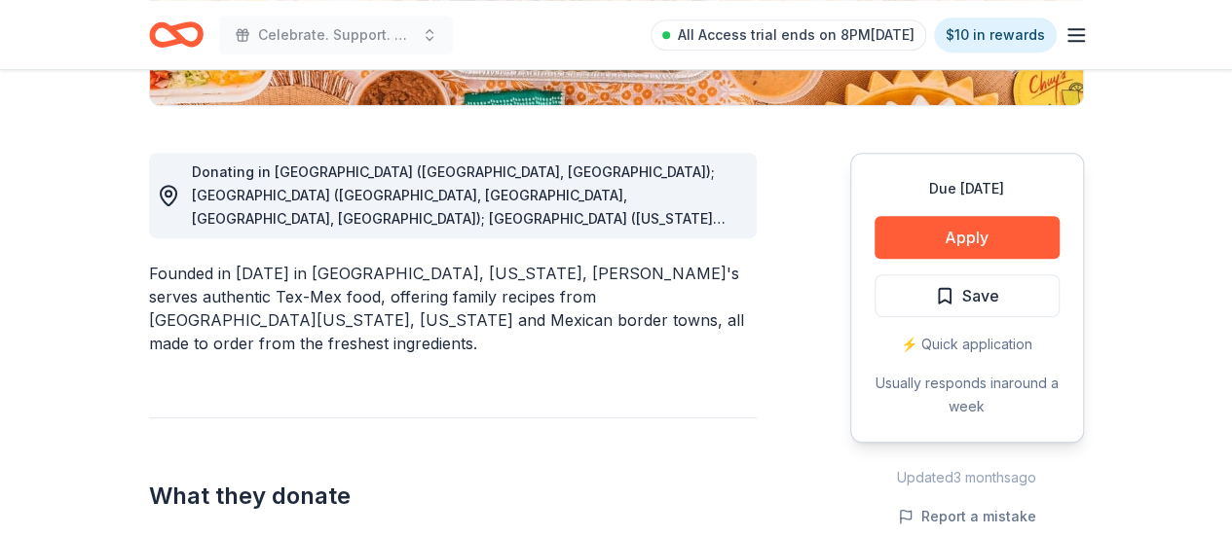
scroll to position [487, 0]
drag, startPoint x: 388, startPoint y: 268, endPoint x: 664, endPoint y: 261, distance: 275.6
click at [664, 261] on div "Founded in [DATE] in [GEOGRAPHIC_DATA], [US_STATE], [PERSON_NAME]'s serves auth…" at bounding box center [453, 307] width 608 height 93
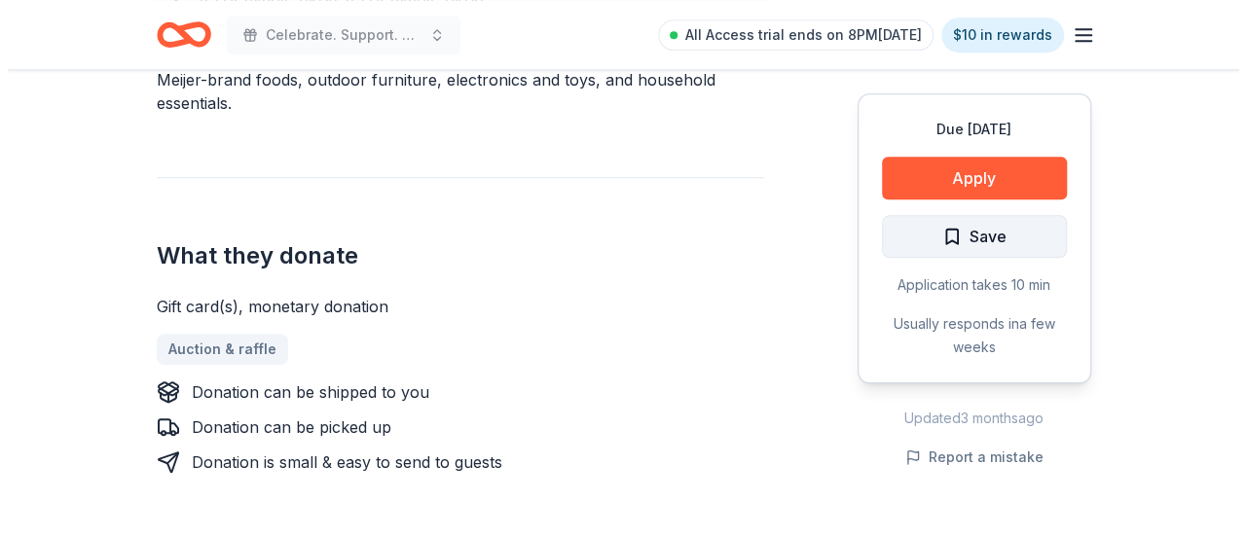
scroll to position [681, 0]
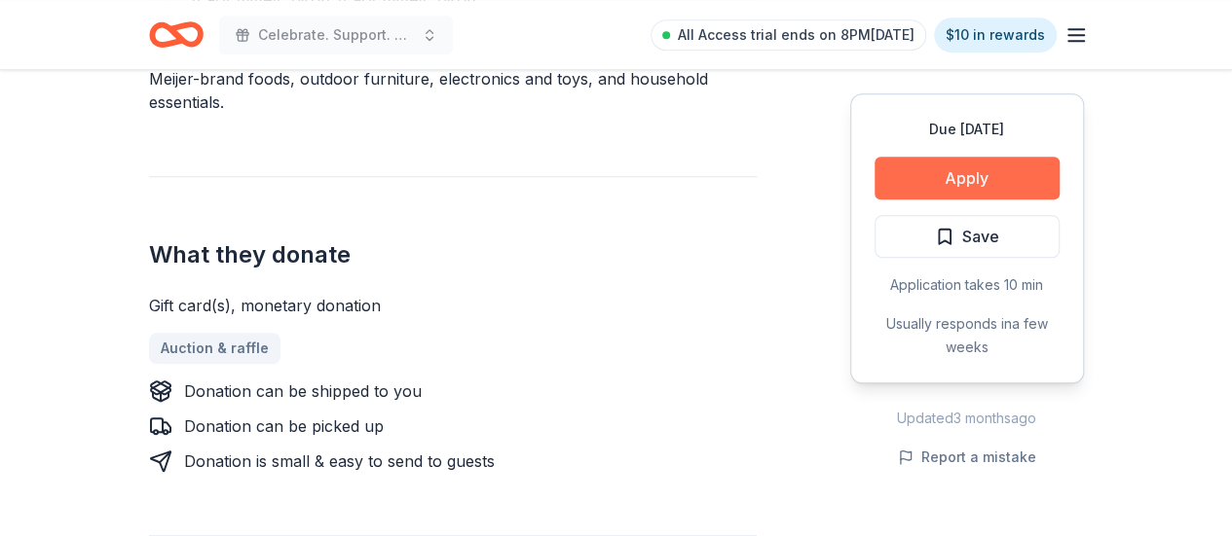
click at [1022, 177] on button "Apply" at bounding box center [966, 178] width 185 height 43
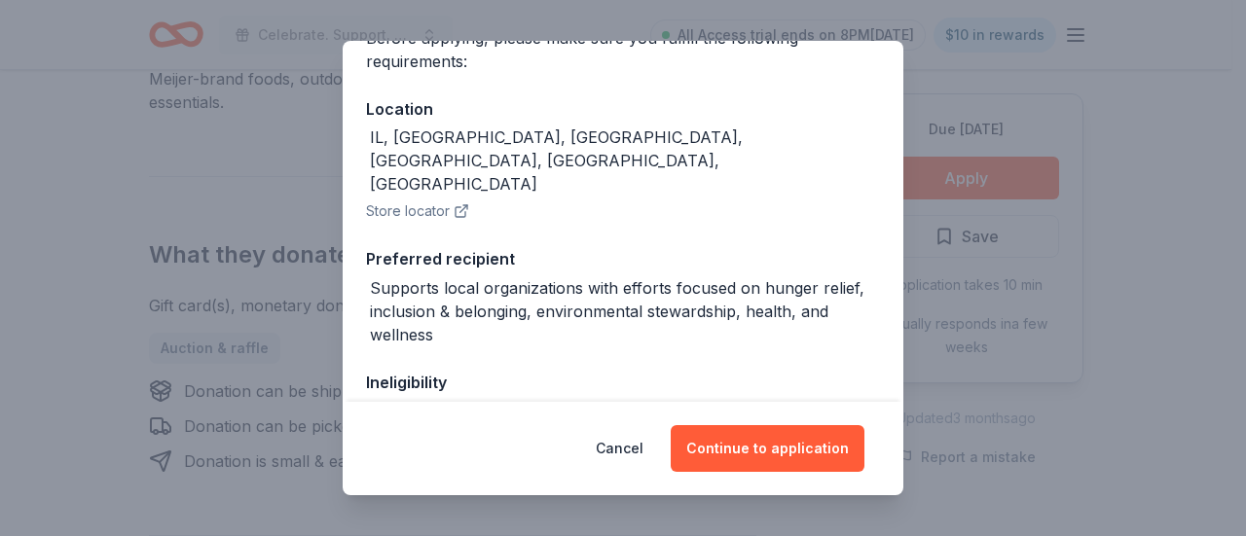
scroll to position [180, 0]
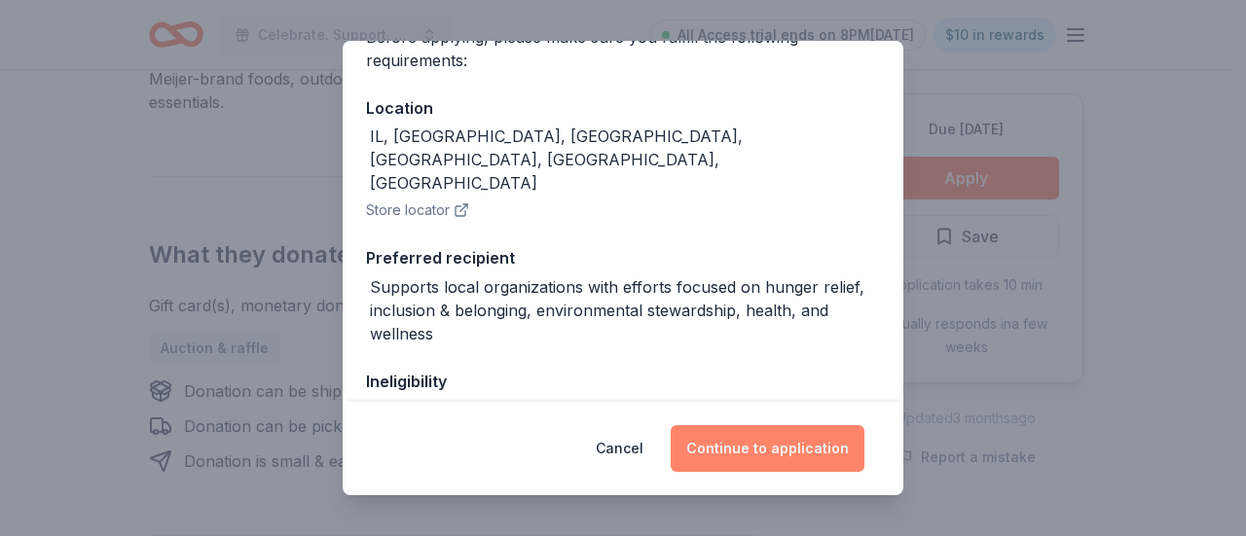
click at [726, 450] on button "Continue to application" at bounding box center [768, 448] width 194 height 47
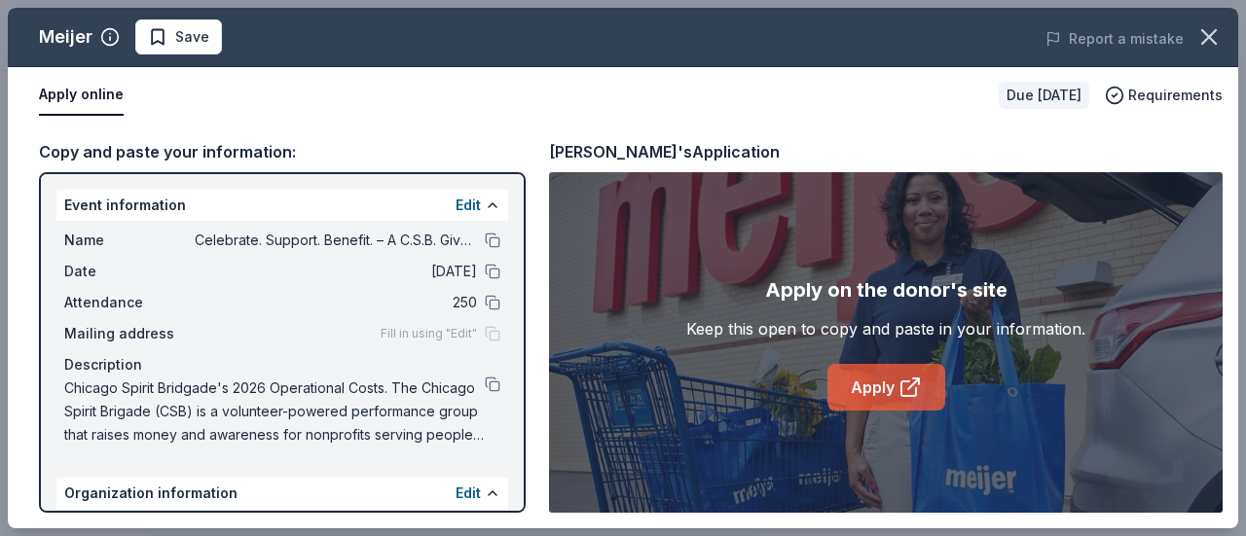
click at [859, 379] on link "Apply" at bounding box center [887, 387] width 118 height 47
